Goal: Information Seeking & Learning: Learn about a topic

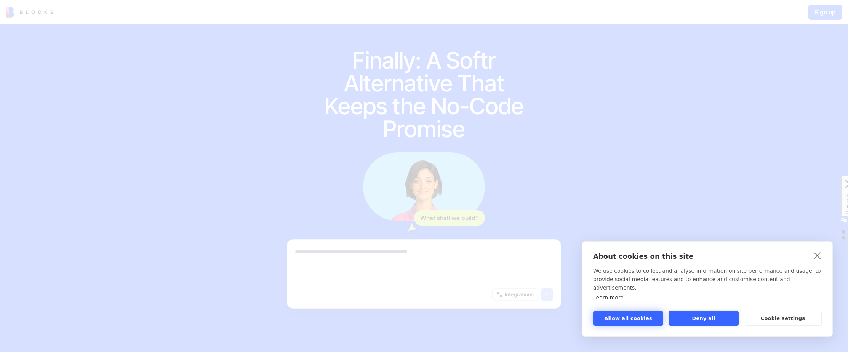
click at [637, 320] on button "Allow all cookies" at bounding box center [628, 318] width 70 height 15
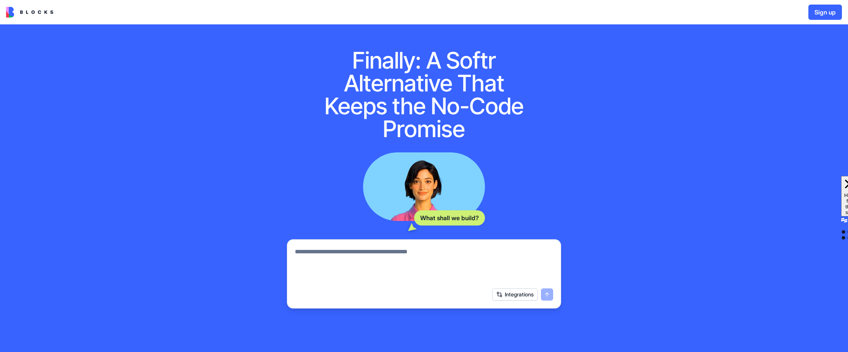
click at [29, 13] on img at bounding box center [29, 12] width 47 height 11
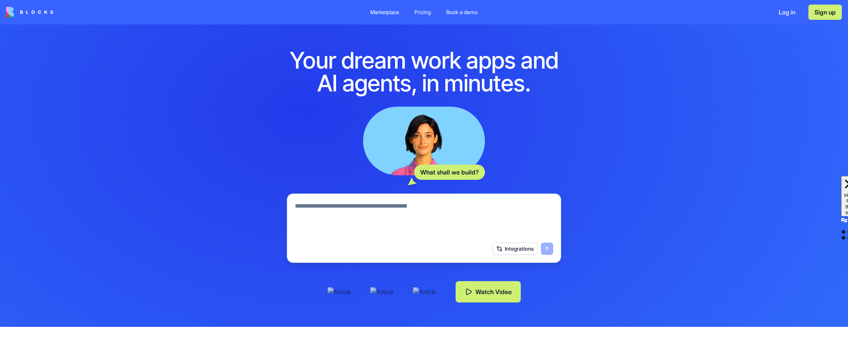
click at [371, 10] on div "Marketplace" at bounding box center [384, 12] width 29 height 8
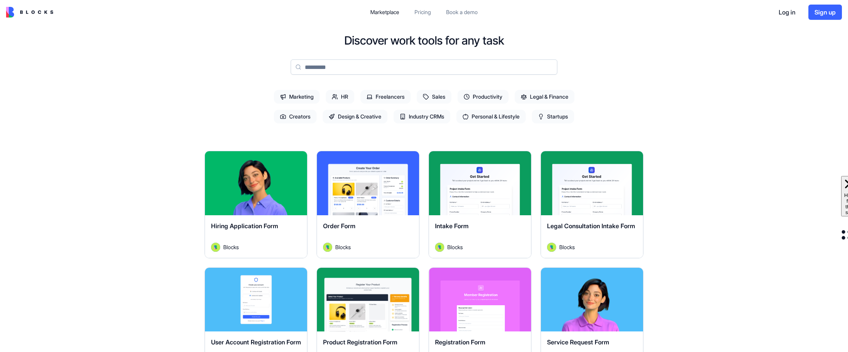
click at [488, 93] on span "Productivity" at bounding box center [483, 97] width 51 height 14
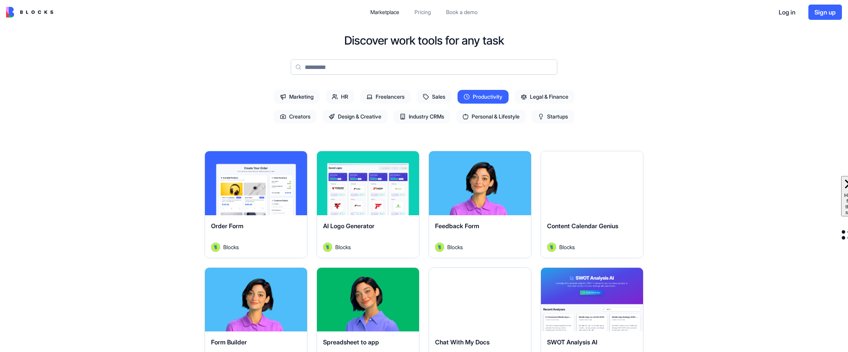
click at [378, 232] on div "AI Logo Generator" at bounding box center [368, 231] width 90 height 21
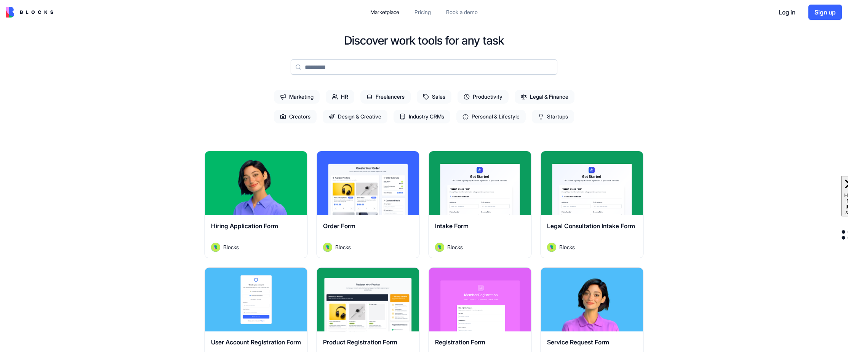
scroll to position [122, 0]
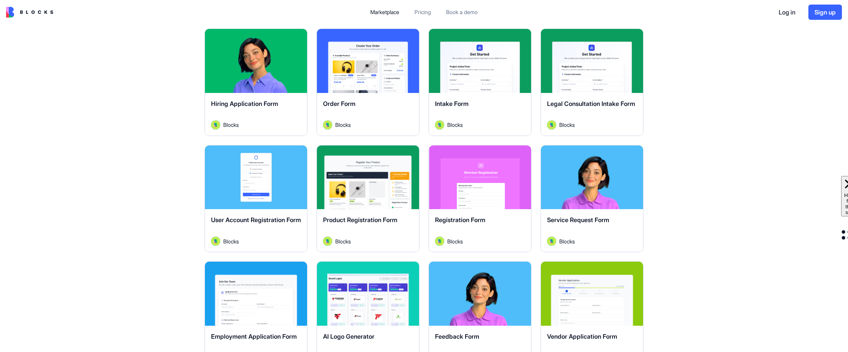
click at [395, 309] on div "Explore" at bounding box center [368, 294] width 102 height 64
